Goal: Find specific page/section: Find specific page/section

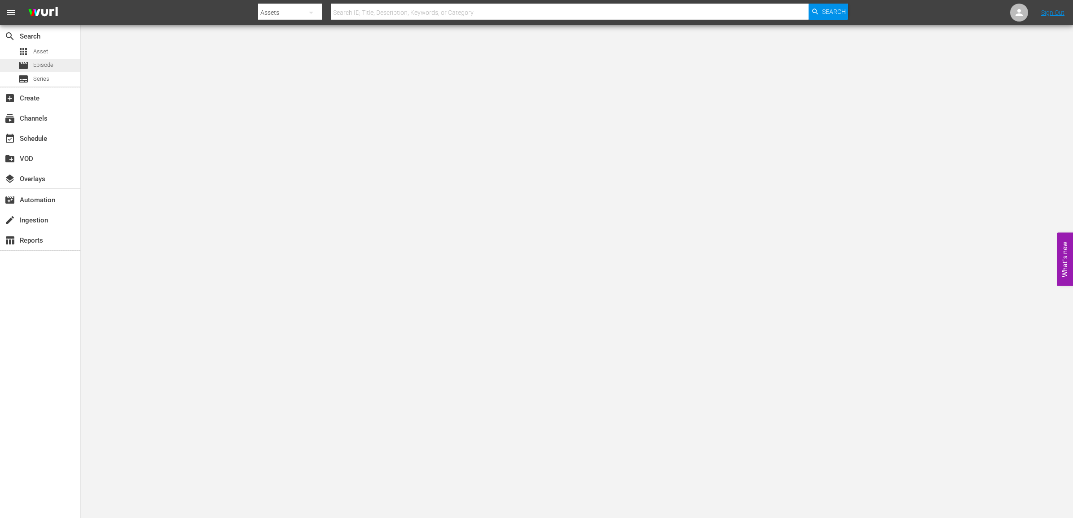
click at [37, 69] on span "Episode" at bounding box center [43, 65] width 20 height 9
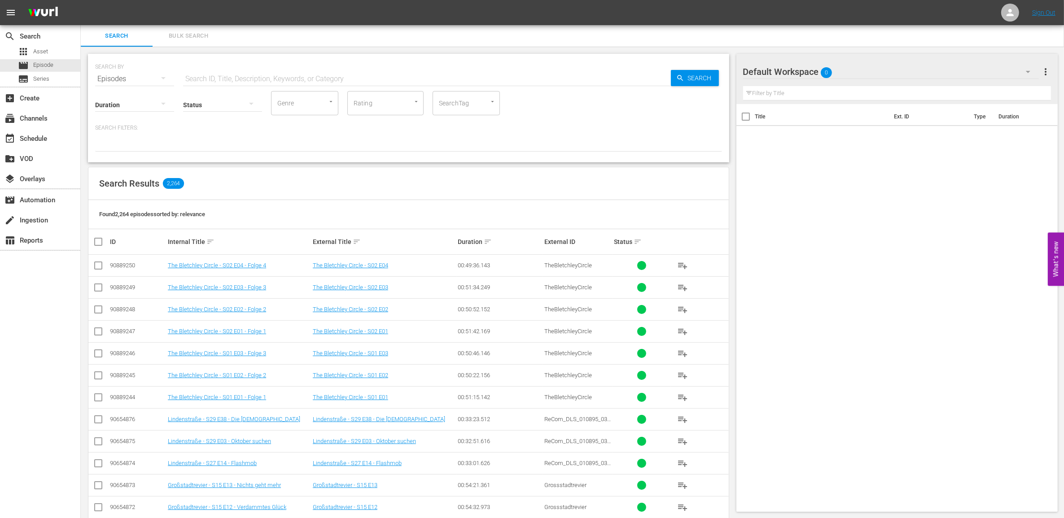
click at [568, 263] on span "TheBletchleyCircle" at bounding box center [568, 265] width 48 height 7
drag, startPoint x: 568, startPoint y: 263, endPoint x: 548, endPoint y: 225, distance: 43.4
click at [548, 225] on div "Found 2,264 episodes sorted by: relevance" at bounding box center [408, 214] width 640 height 29
click at [13, 315] on div "search Search apps Asset movie Episode subtitles Series add_box Create subscrip…" at bounding box center [40, 284] width 81 height 518
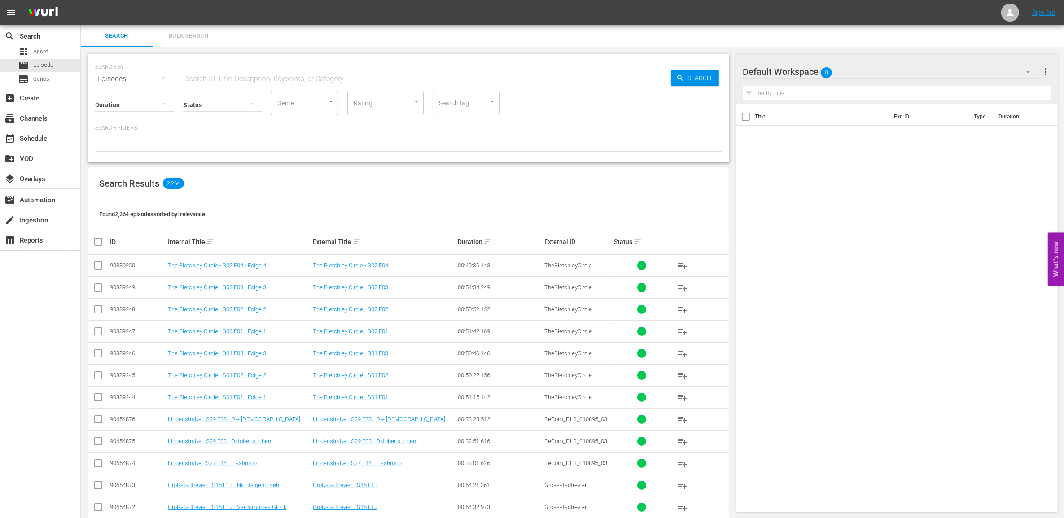
drag, startPoint x: 254, startPoint y: 0, endPoint x: 566, endPoint y: 43, distance: 315.3
click at [566, 43] on div "Search Bulk Search" at bounding box center [572, 36] width 983 height 22
click at [1051, 15] on link "Sign Out" at bounding box center [1043, 12] width 23 height 7
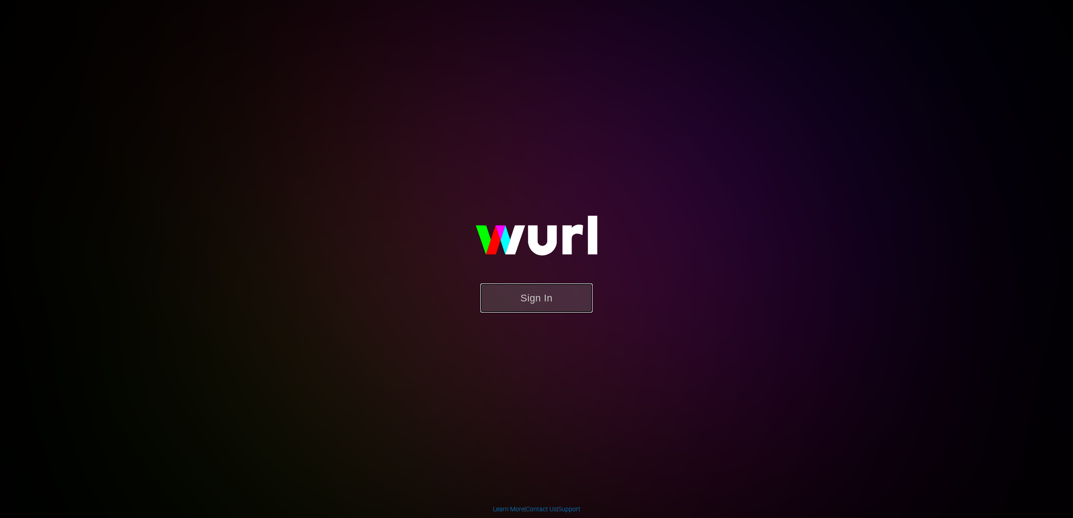
click at [541, 290] on button "Sign In" at bounding box center [536, 298] width 112 height 29
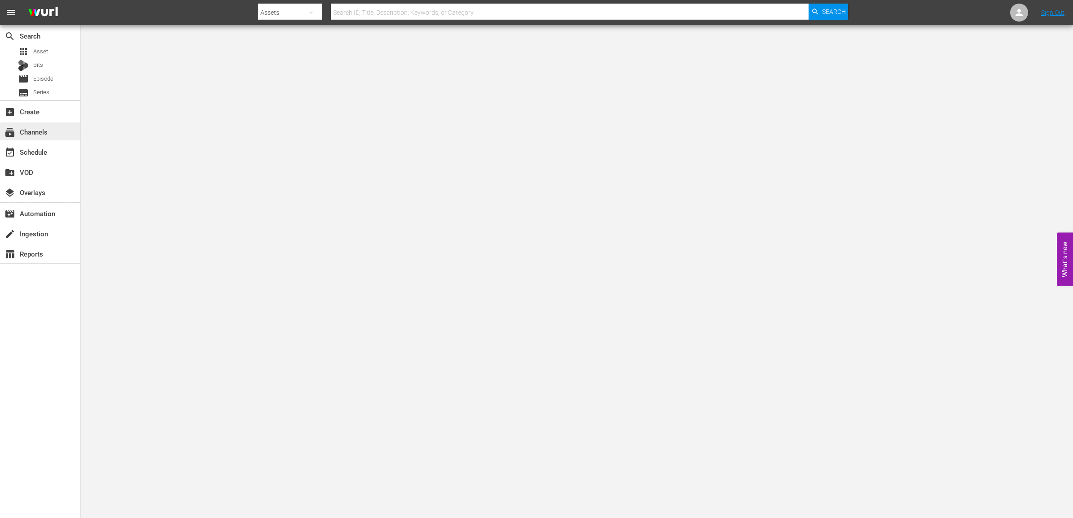
click at [37, 128] on div "subscriptions Channels" at bounding box center [25, 131] width 50 height 8
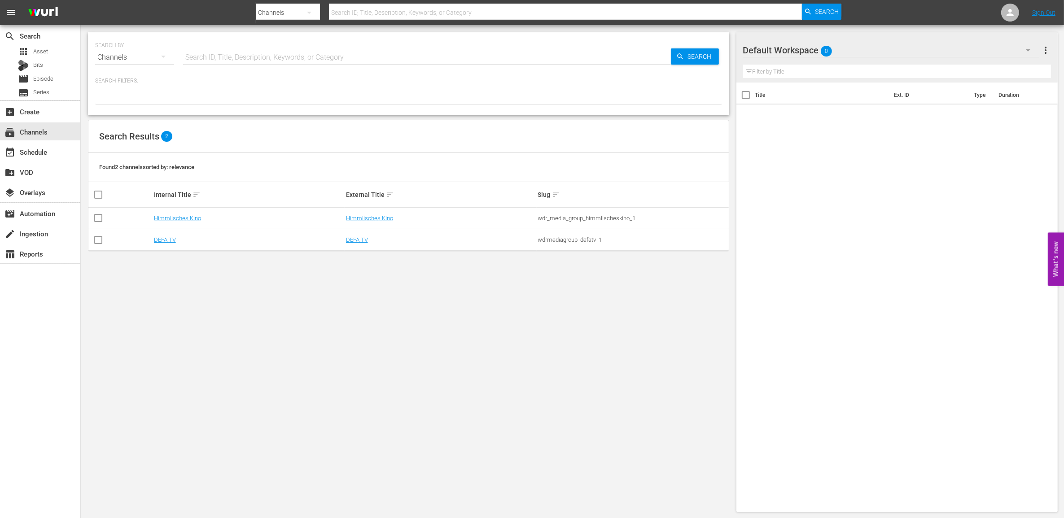
click at [243, 346] on div "SEARCH BY Search By Channels Search ID, Title, Description, Keywords, or Catego…" at bounding box center [409, 272] width 656 height 494
click at [1051, 10] on link "Sign Out" at bounding box center [1043, 12] width 23 height 7
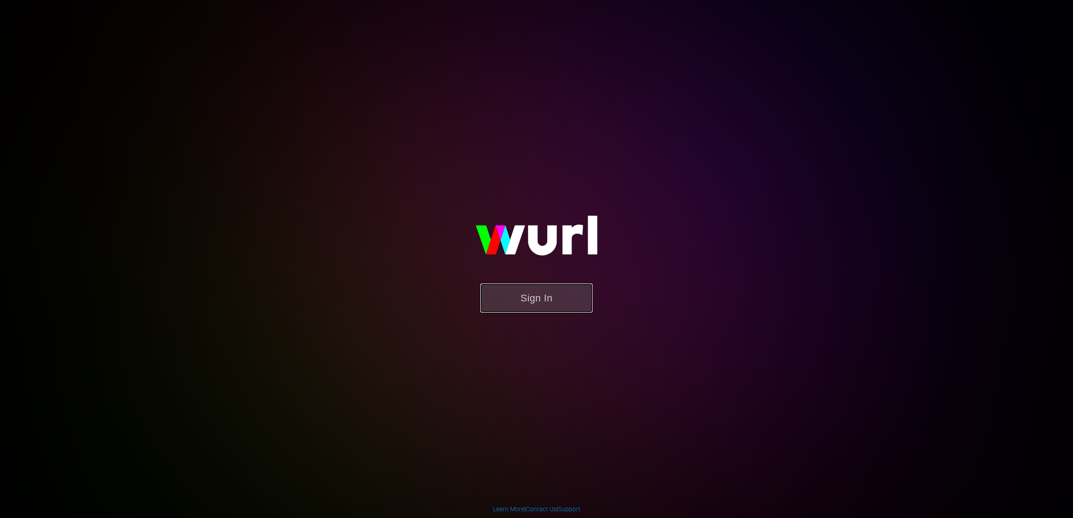
click at [530, 308] on button "Sign In" at bounding box center [536, 298] width 112 height 29
